Goal: Task Accomplishment & Management: Manage account settings

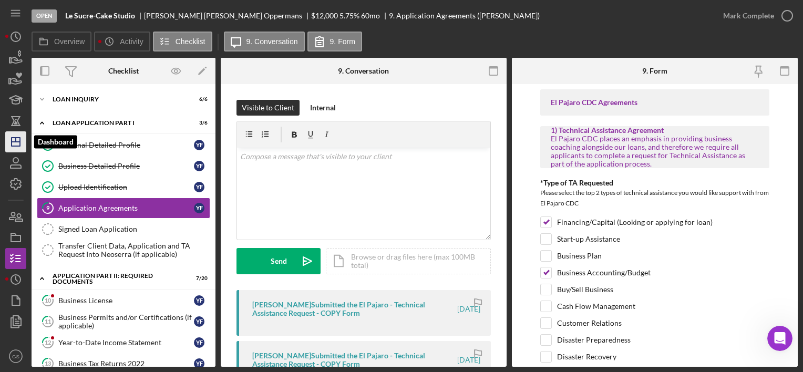
click at [14, 146] on polygon "button" at bounding box center [16, 142] width 8 height 8
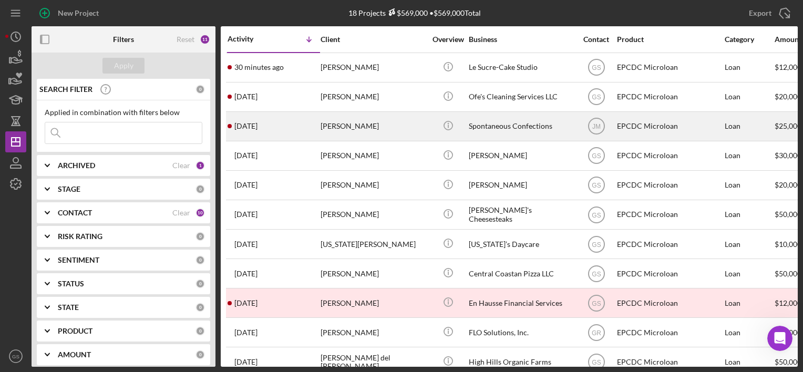
click at [386, 126] on div "[PERSON_NAME]" at bounding box center [373, 127] width 105 height 28
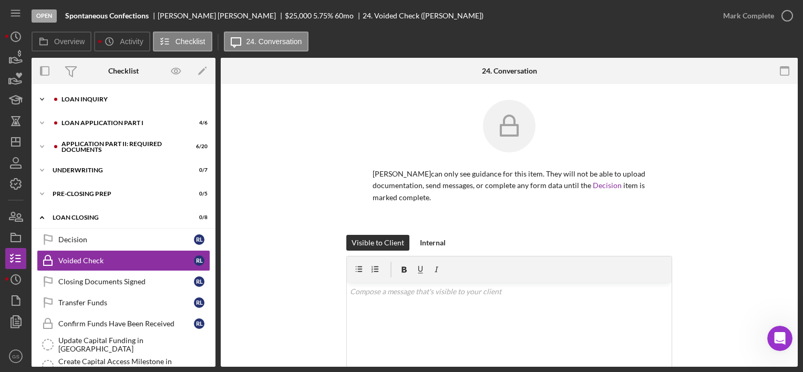
click at [122, 99] on div "Loan Inquiry" at bounding box center [132, 99] width 141 height 6
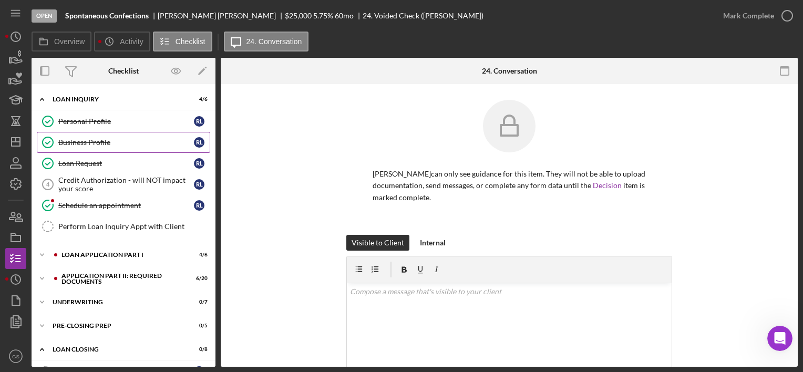
click at [120, 143] on div "Business Profile" at bounding box center [126, 142] width 136 height 8
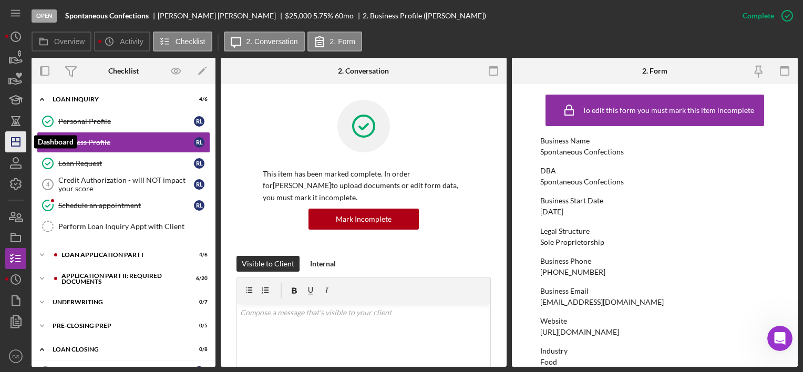
click at [21, 140] on icon "Icon/Dashboard" at bounding box center [16, 142] width 26 height 26
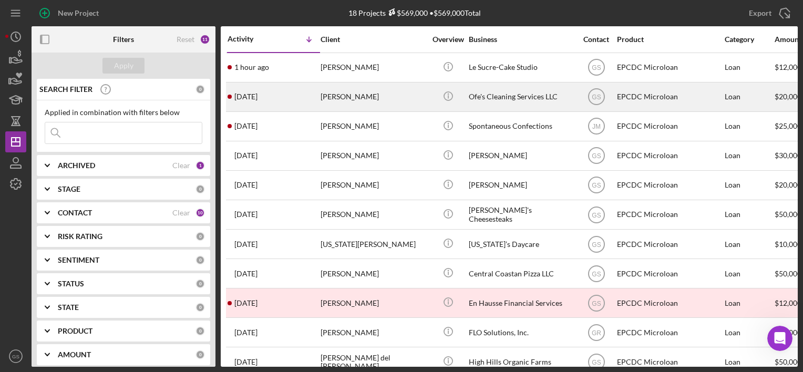
click at [349, 97] on div "[PERSON_NAME]" at bounding box center [373, 97] width 105 height 28
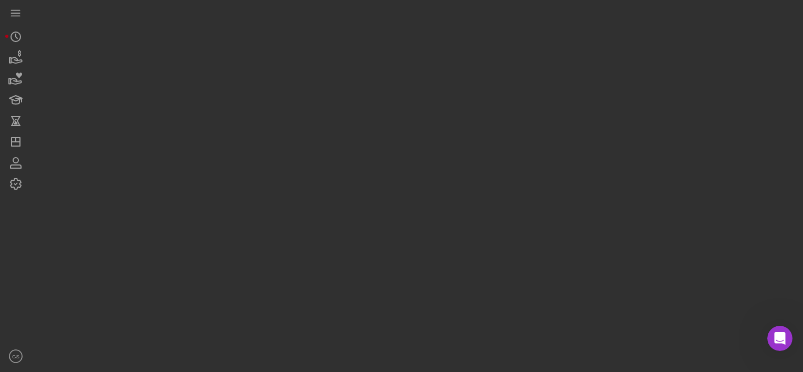
click at [349, 97] on div at bounding box center [415, 183] width 767 height 367
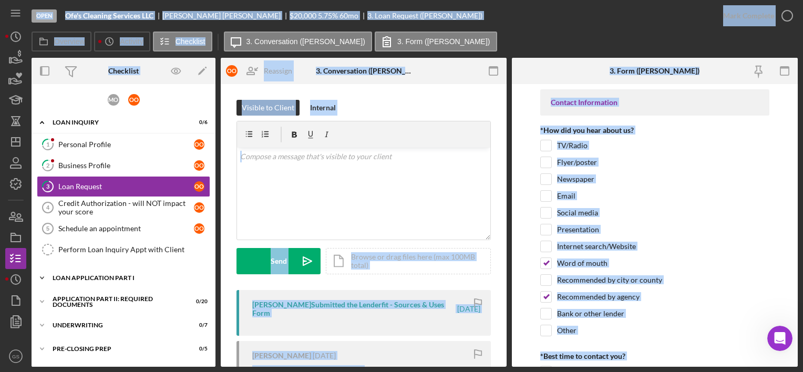
click at [115, 279] on div "Icon/Expander Loan Application Part I 0 / 6" at bounding box center [124, 278] width 184 height 21
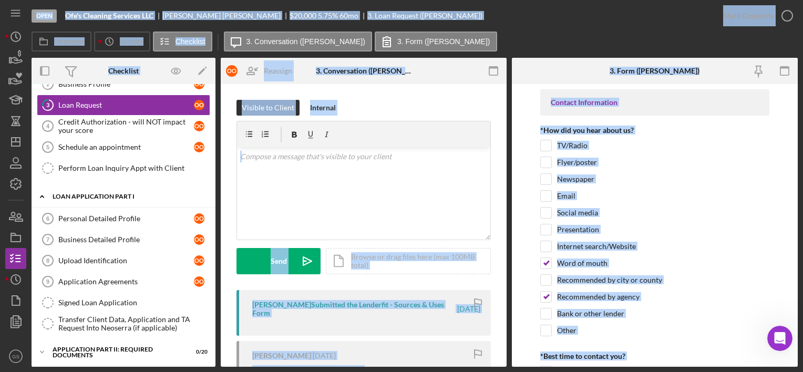
scroll to position [82, 0]
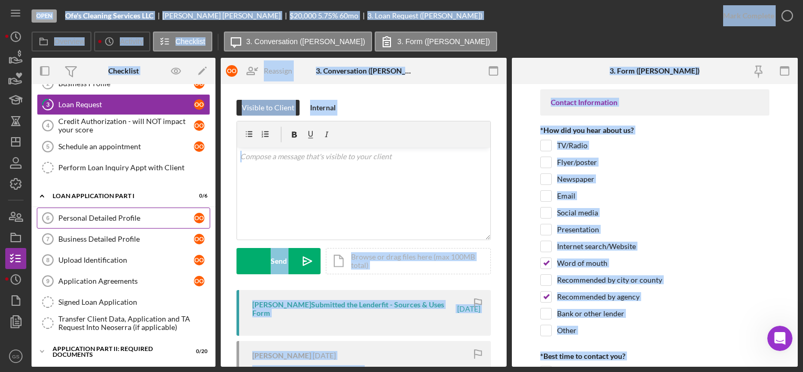
click at [122, 218] on div "Personal Detailed Profile" at bounding box center [126, 218] width 136 height 8
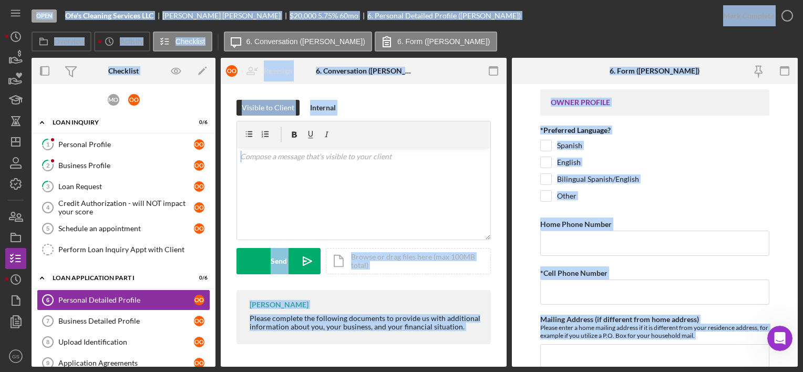
click at [610, 38] on div "Overview Icon/History Activity Checklist Icon/Message 6. Conversation ([PERSON_…" at bounding box center [415, 42] width 767 height 21
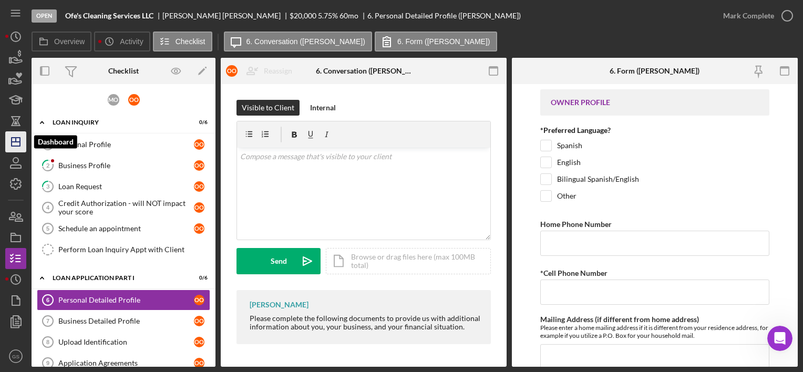
click at [17, 146] on polygon "button" at bounding box center [16, 142] width 8 height 8
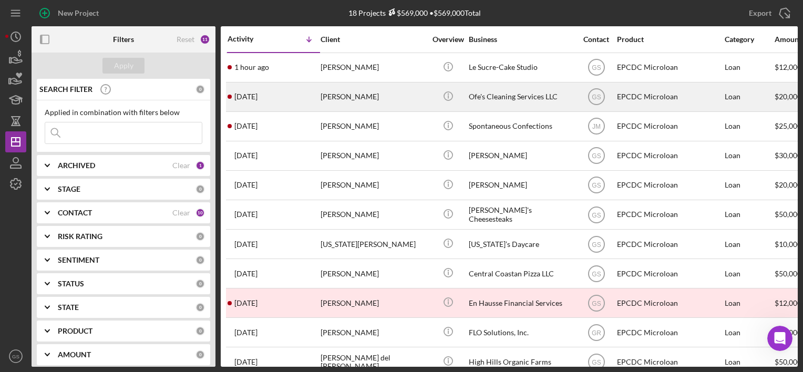
click at [432, 90] on div "Icon/Info" at bounding box center [447, 97] width 39 height 28
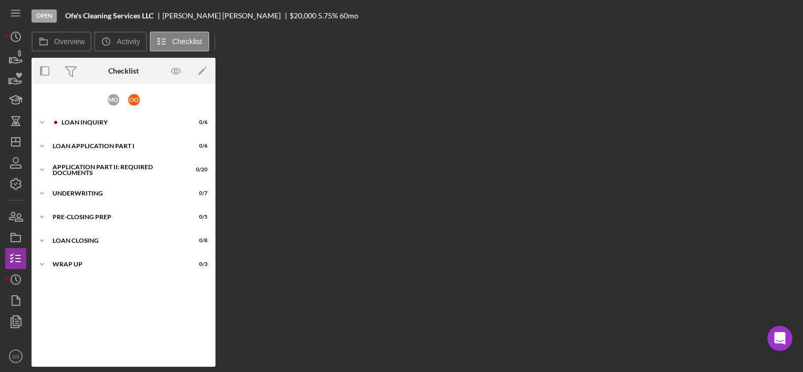
click at [432, 90] on div "Overview Internal Workflow Stage Open Icon/Dropdown Arrow Archive (can unarchiv…" at bounding box center [415, 212] width 767 height 309
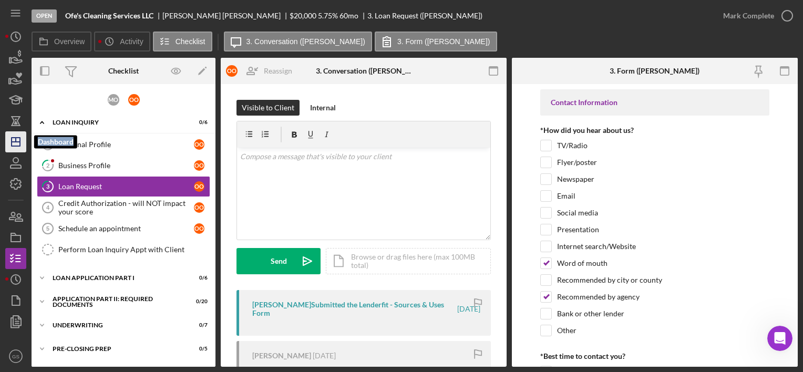
click at [14, 141] on icon "Icon/Dashboard" at bounding box center [16, 142] width 26 height 26
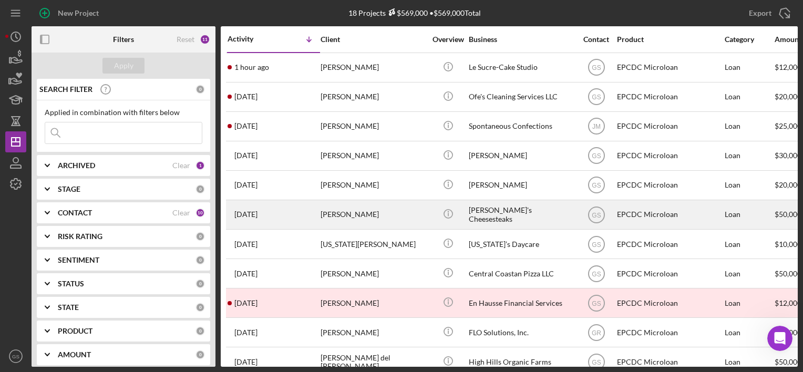
click at [480, 209] on div "[PERSON_NAME]'s Cheesesteaks" at bounding box center [521, 215] width 105 height 28
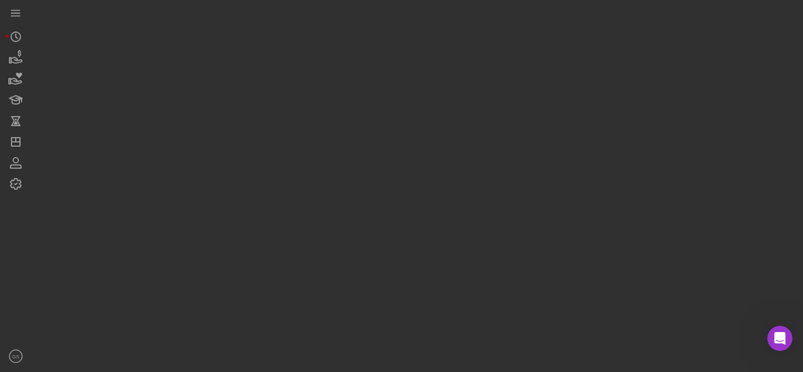
click at [480, 209] on div at bounding box center [415, 183] width 767 height 367
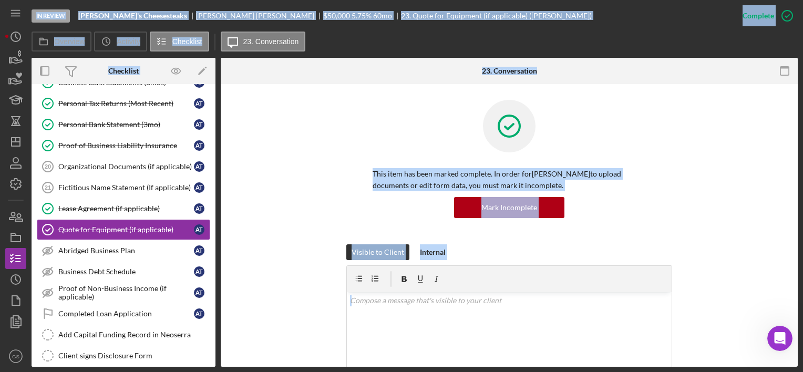
scroll to position [213, 0]
